Goal: Register for event/course

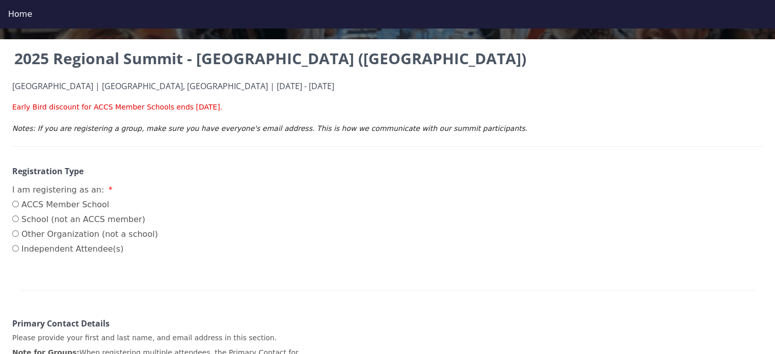
scroll to position [86, 0]
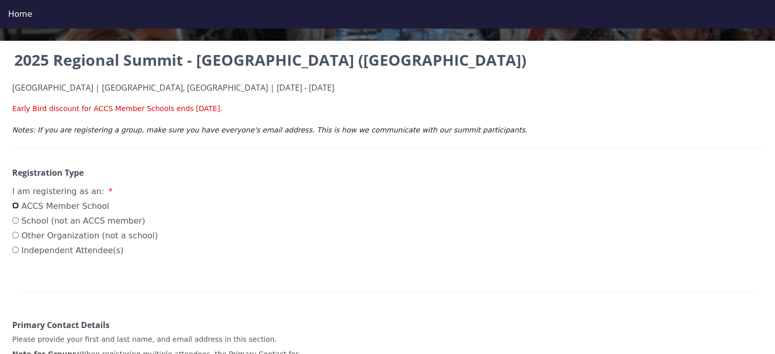
click at [14, 204] on input "ACCS Member School" at bounding box center [15, 205] width 7 height 7
radio input "true"
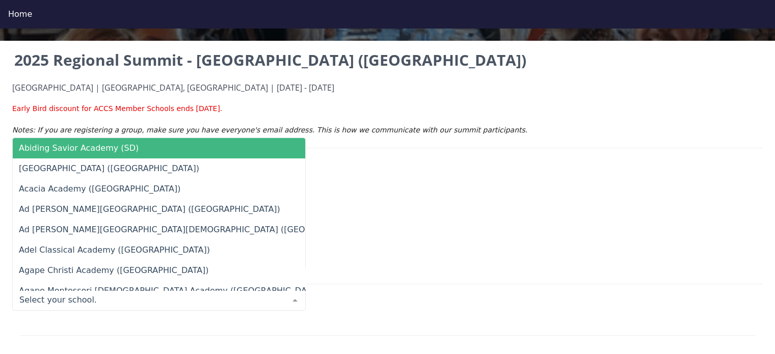
click at [296, 298] on div at bounding box center [295, 300] width 20 height 19
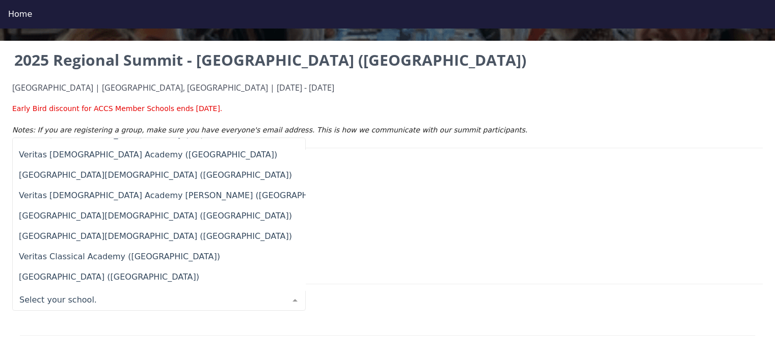
scroll to position [10079, 0]
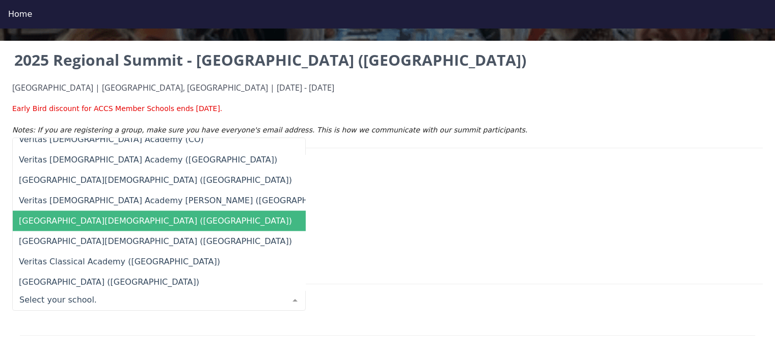
click at [55, 222] on span "[GEOGRAPHIC_DATA][DEMOGRAPHIC_DATA] ([GEOGRAPHIC_DATA])" at bounding box center [155, 221] width 273 height 10
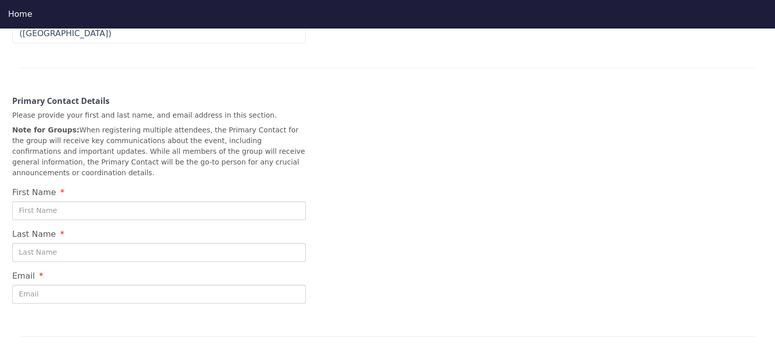
scroll to position [376, 0]
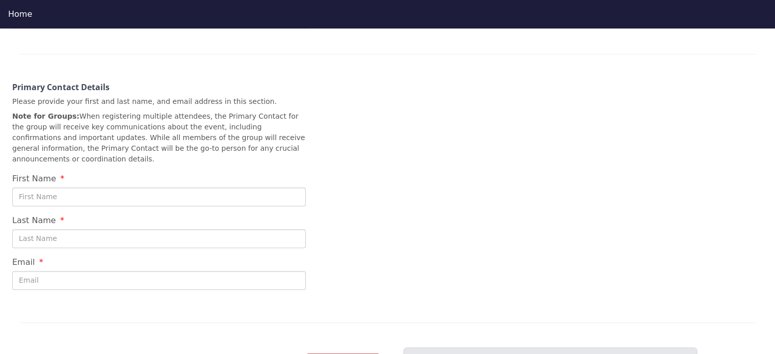
click at [34, 188] on input "First Name" at bounding box center [159, 197] width 294 height 19
type input "[PERSON_NAME]"
type input "[PERSON_NAME][EMAIL_ADDRESS][DOMAIN_NAME]"
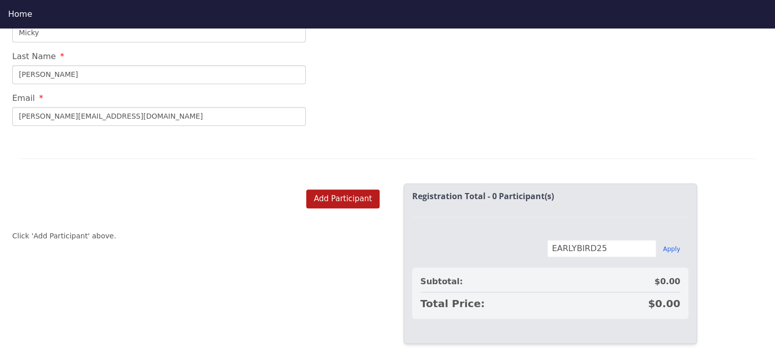
scroll to position [546, 0]
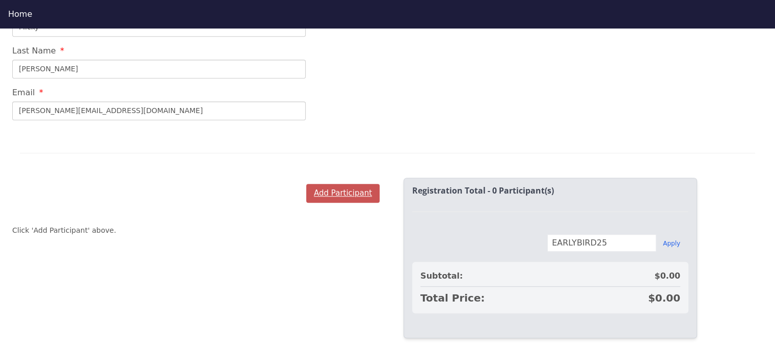
type input "Micky"
click at [348, 184] on button "Add Participant" at bounding box center [342, 193] width 73 height 19
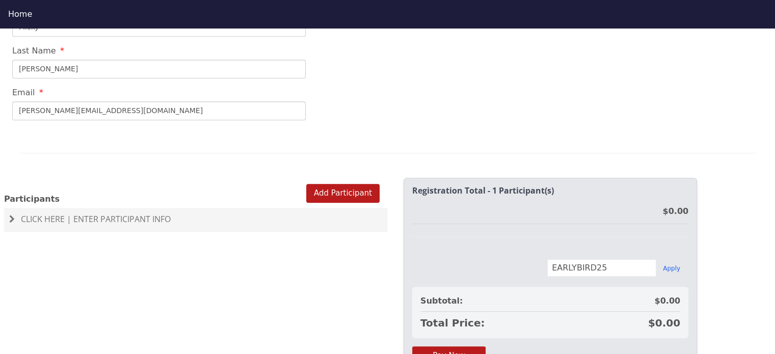
click at [35, 208] on div "Click Here | Enter Participant Info" at bounding box center [195, 219] width 383 height 23
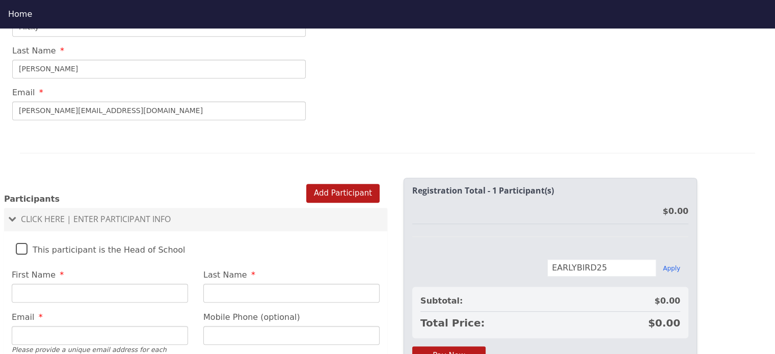
click at [21, 236] on label "This participant is the Head of School" at bounding box center [101, 247] width 170 height 22
click at [0, 0] on input "This participant is the Head of School" at bounding box center [0, 0] width 0 height 0
click at [30, 284] on input "First Name" at bounding box center [100, 293] width 176 height 19
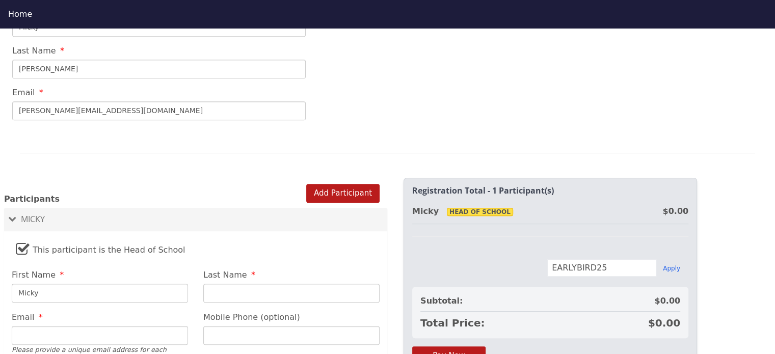
type input "Micky"
type input "[PERSON_NAME]"
click at [28, 326] on input "Email" at bounding box center [100, 335] width 176 height 19
type input "[PERSON_NAME][EMAIL_ADDRESS][DOMAIN_NAME]"
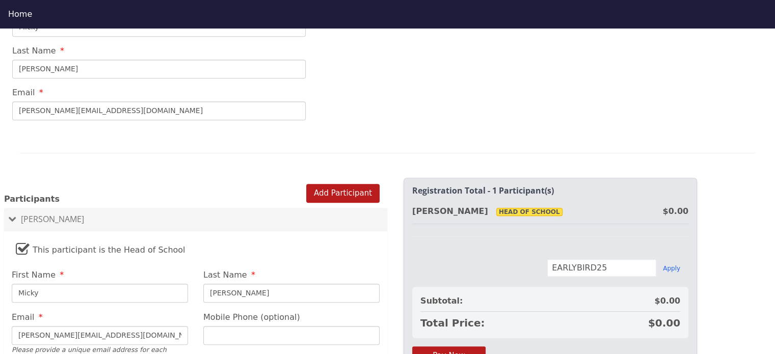
type input "[PHONE_NUMBER]"
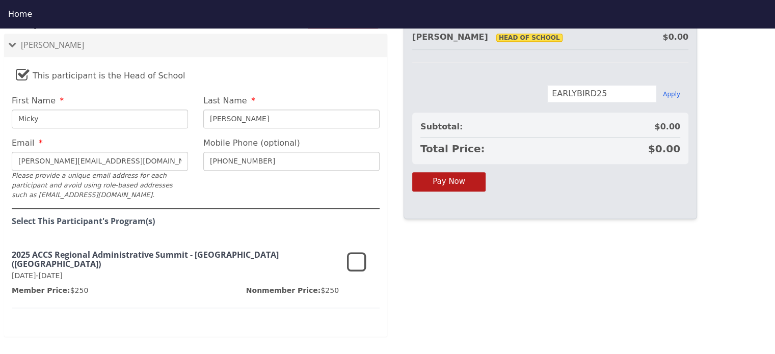
scroll to position [729, 0]
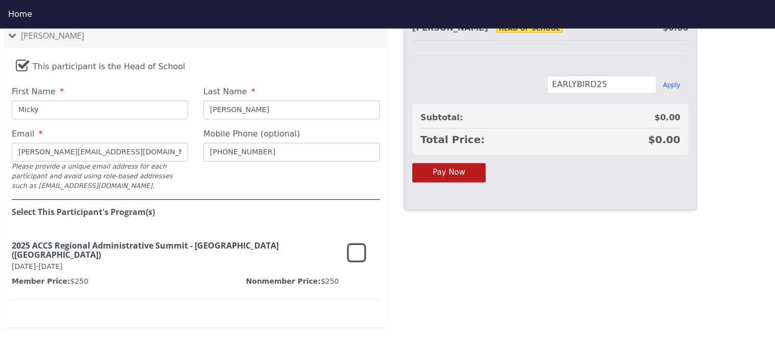
click at [359, 242] on icon at bounding box center [356, 254] width 19 height 24
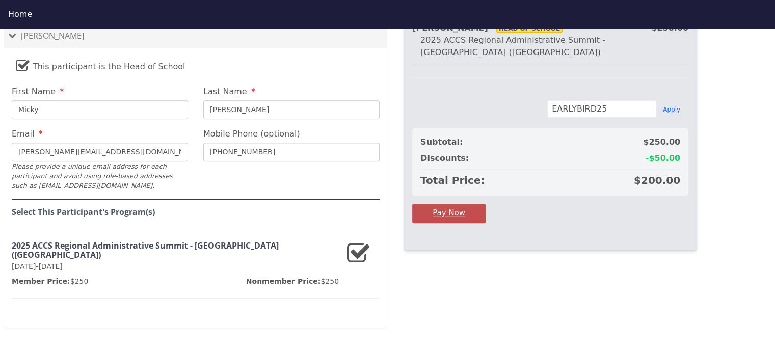
click at [462, 204] on button "Pay Now" at bounding box center [448, 213] width 73 height 19
